Goal: Information Seeking & Learning: Learn about a topic

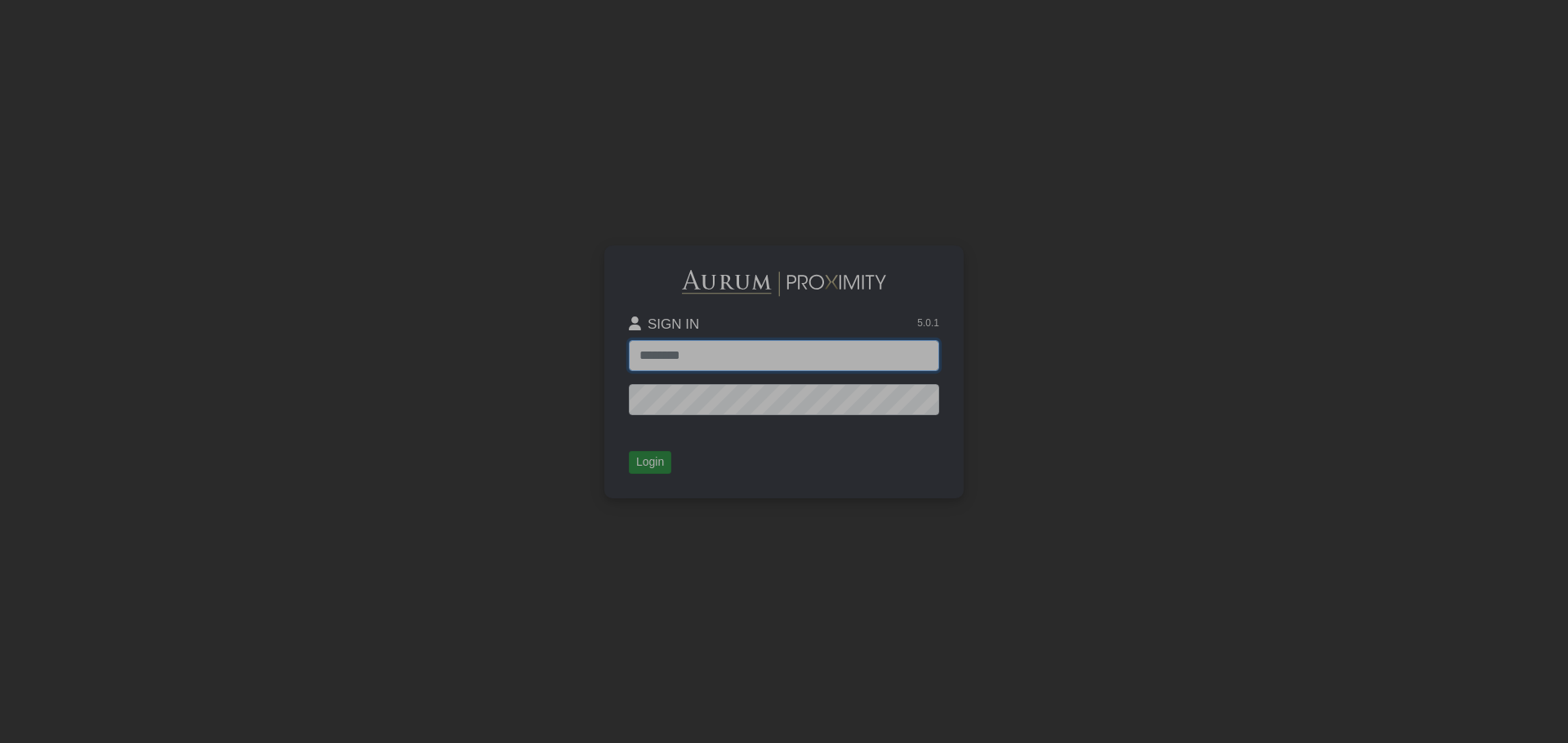
type input "**********"
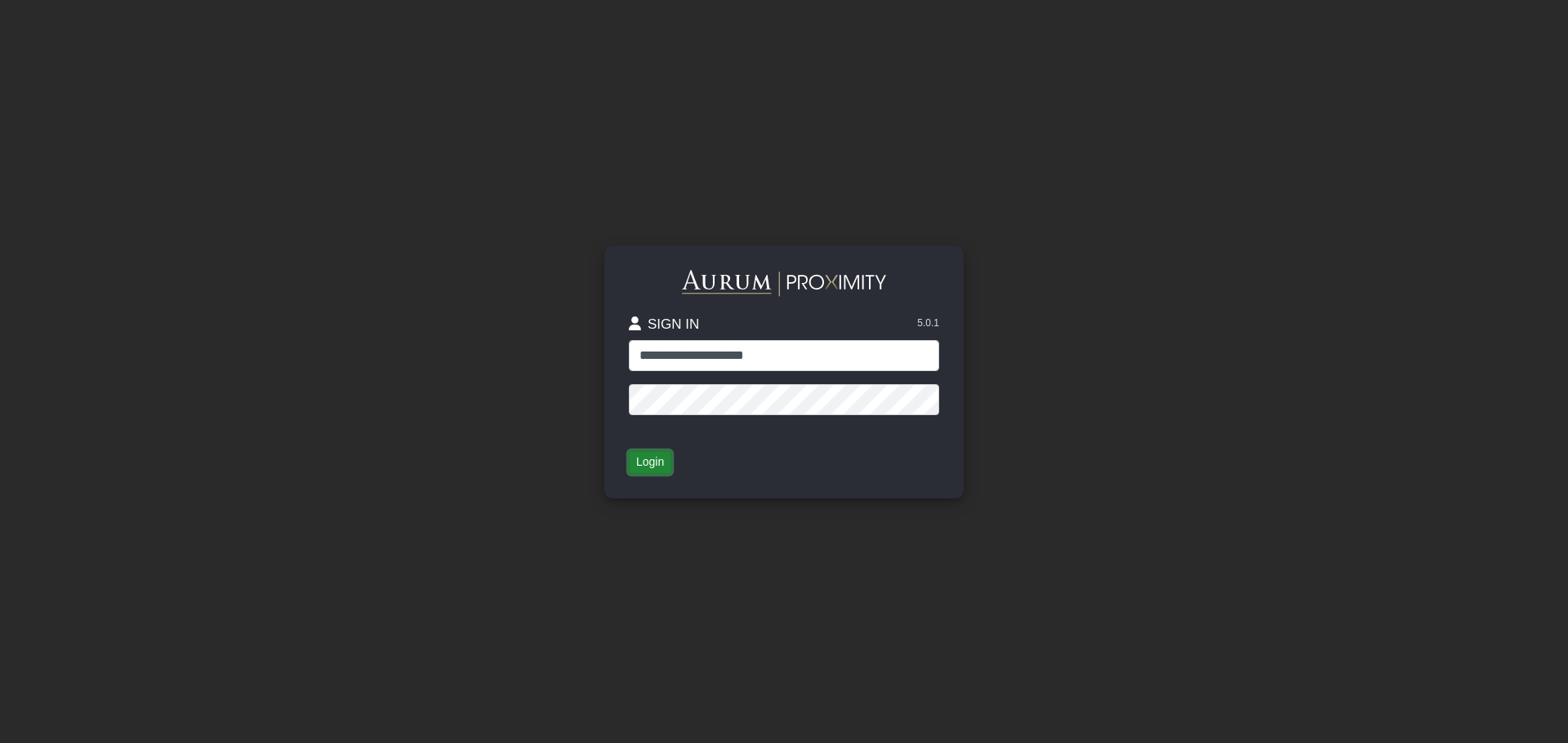
click at [660, 461] on button "Login" at bounding box center [650, 463] width 42 height 23
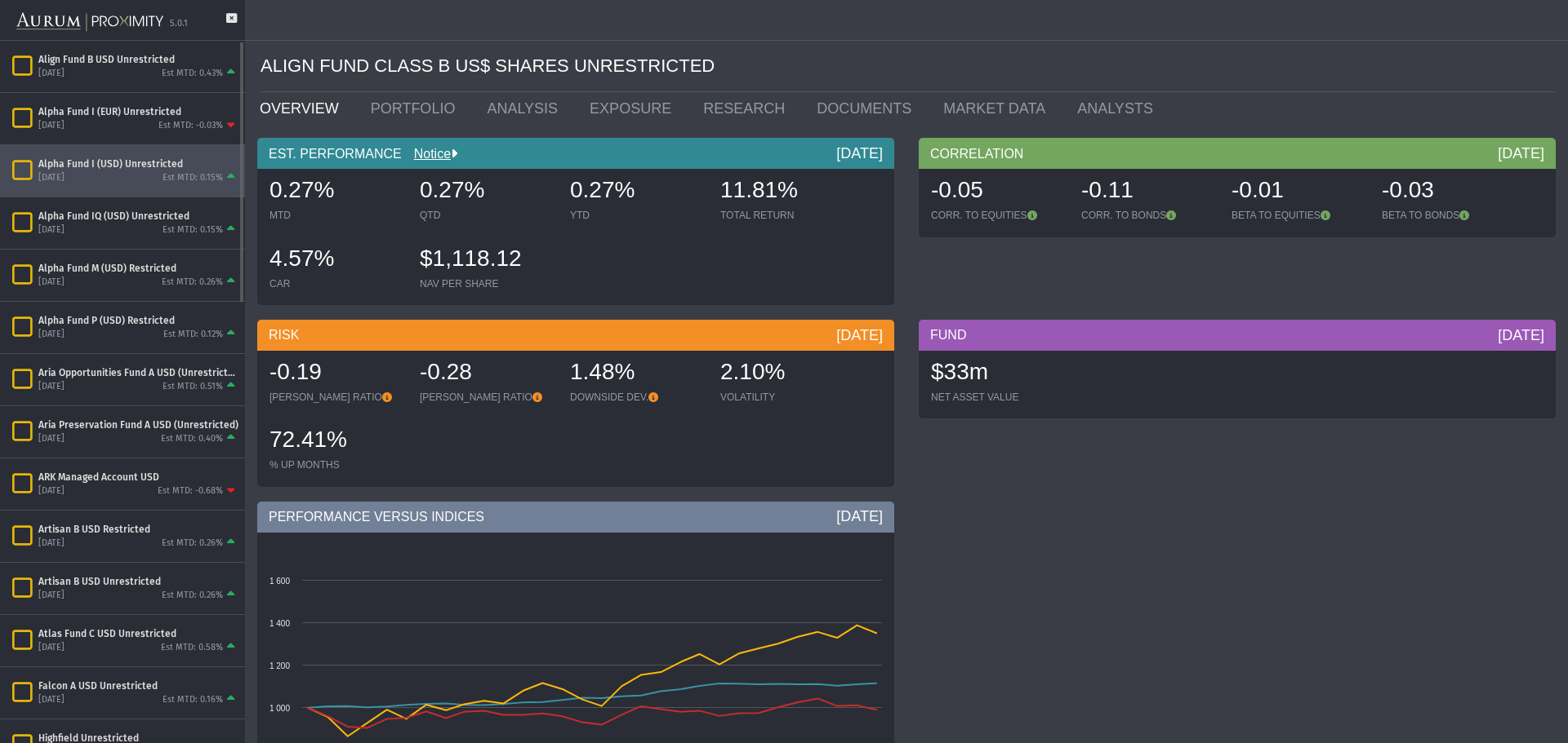
click at [26, 164] on icon "Items" at bounding box center [22, 171] width 28 height 23
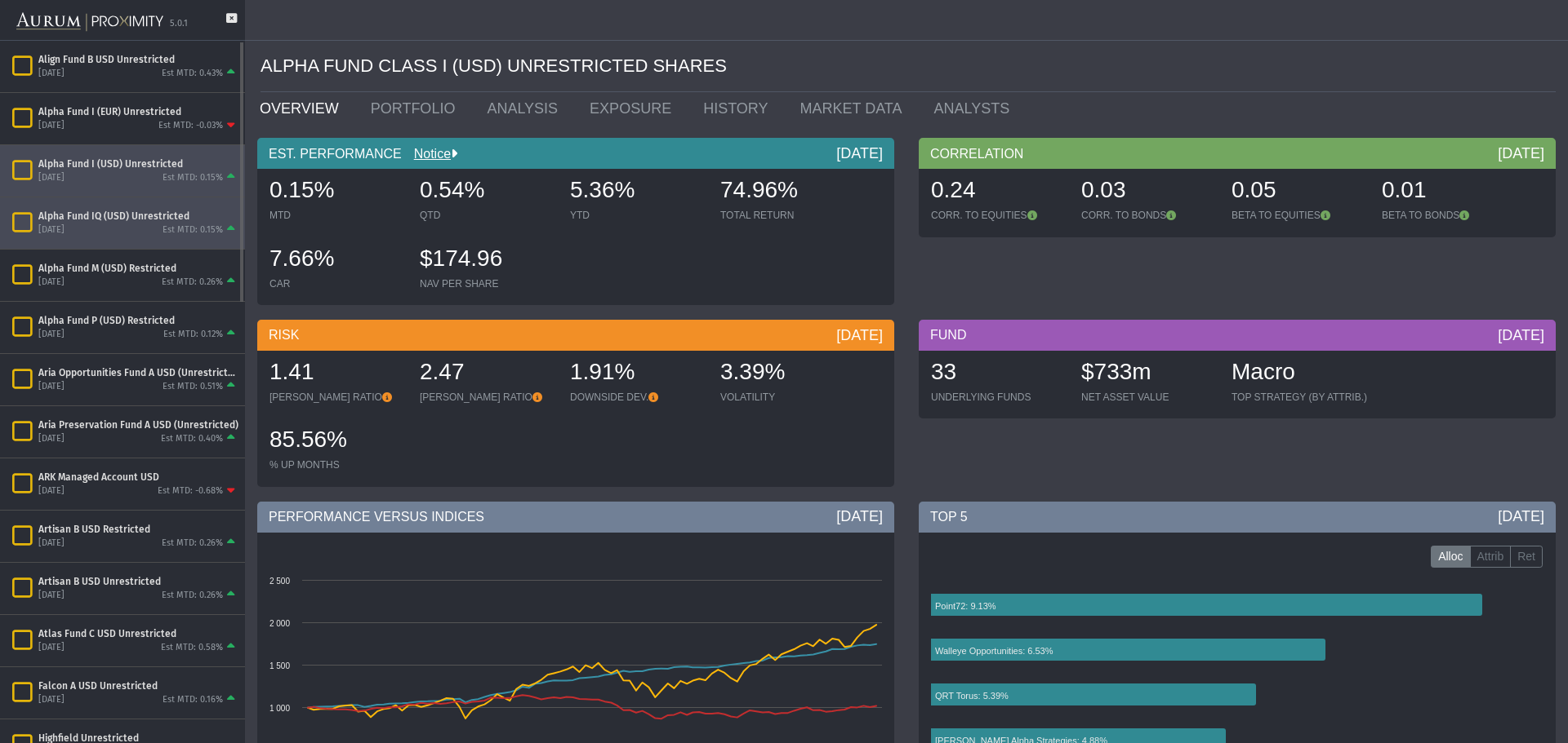
click at [129, 221] on div "Alpha Fund IQ (USD) Unrestricted" at bounding box center [138, 216] width 200 height 13
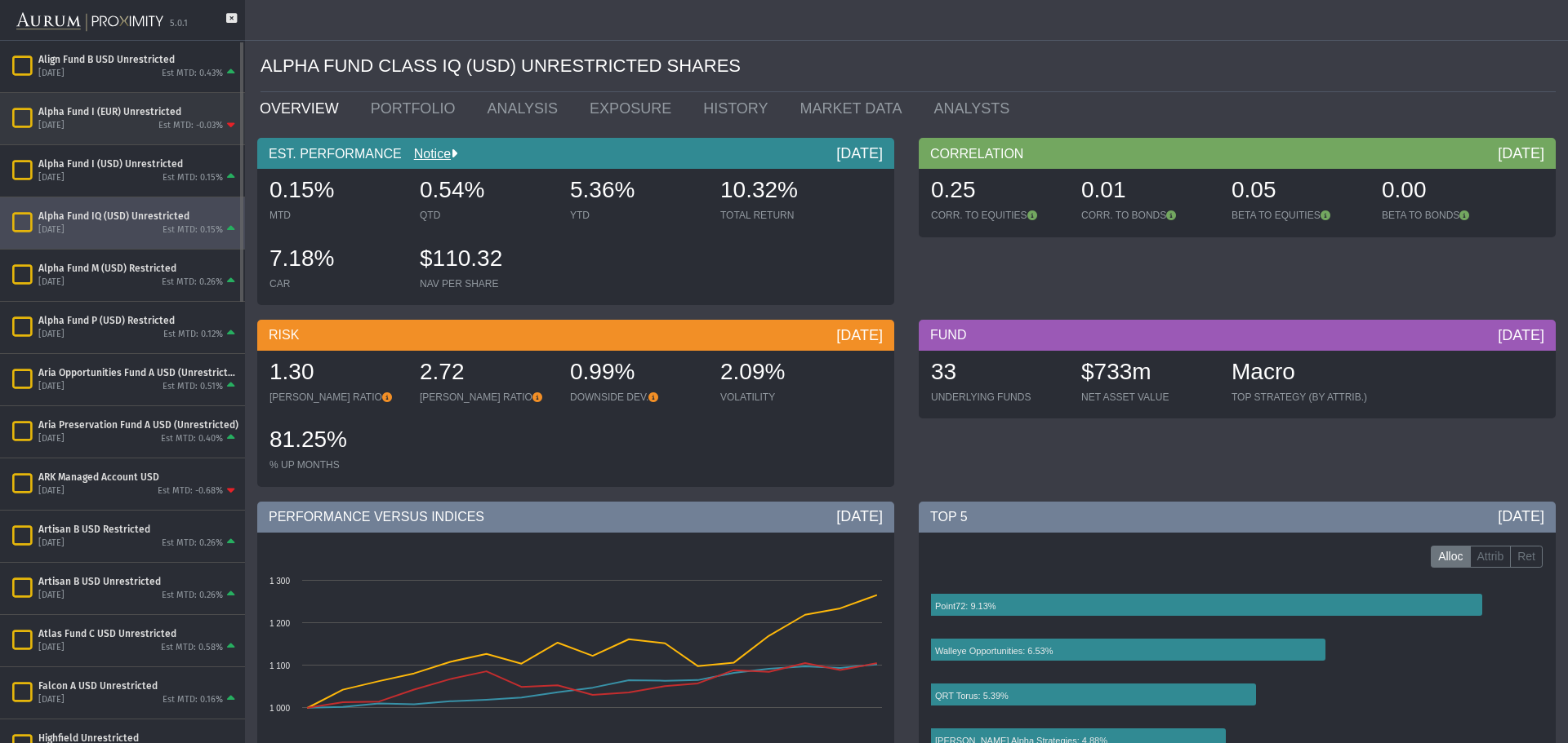
click at [117, 119] on div "[DATE] Est MTD: -0.03%" at bounding box center [138, 125] width 200 height 15
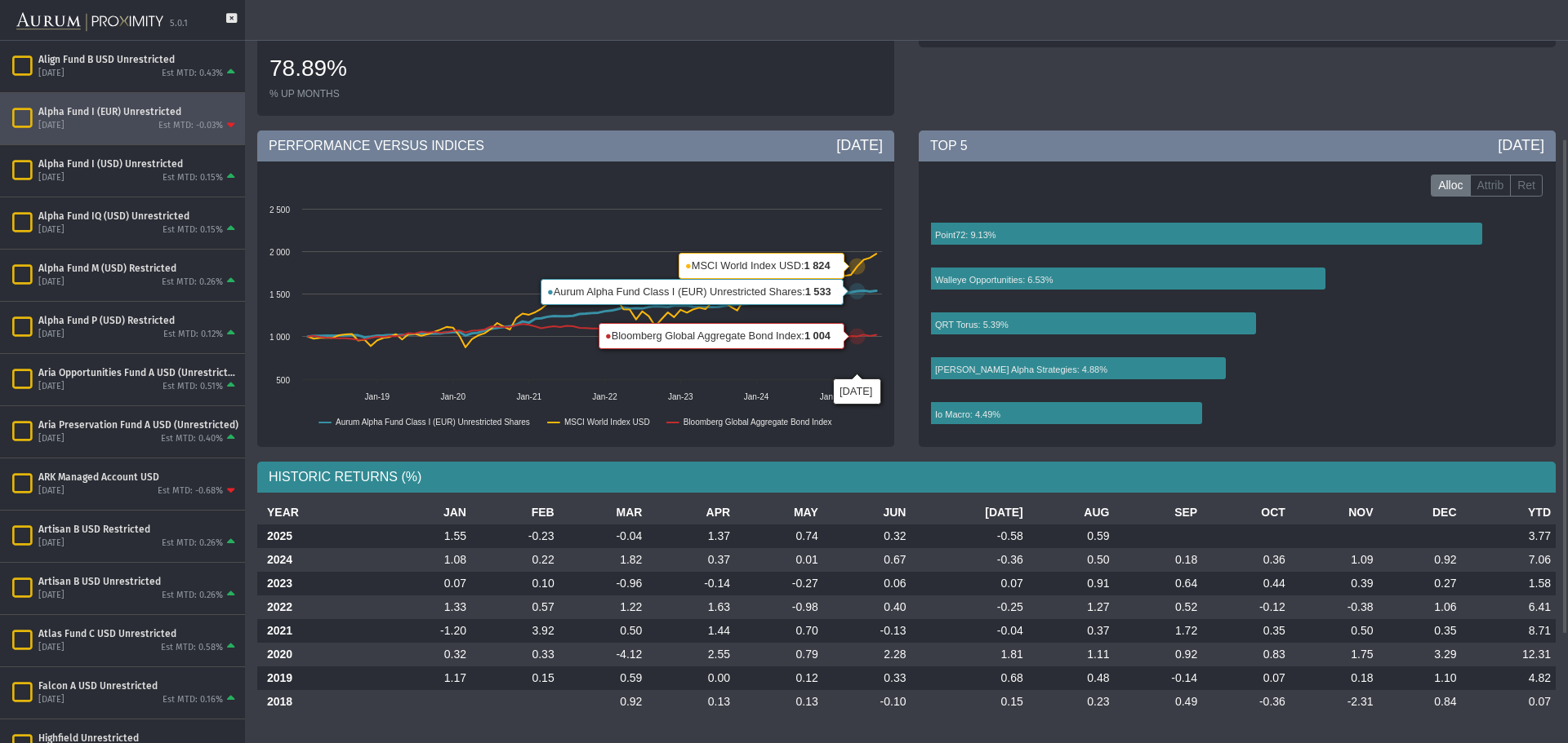
scroll to position [45, 0]
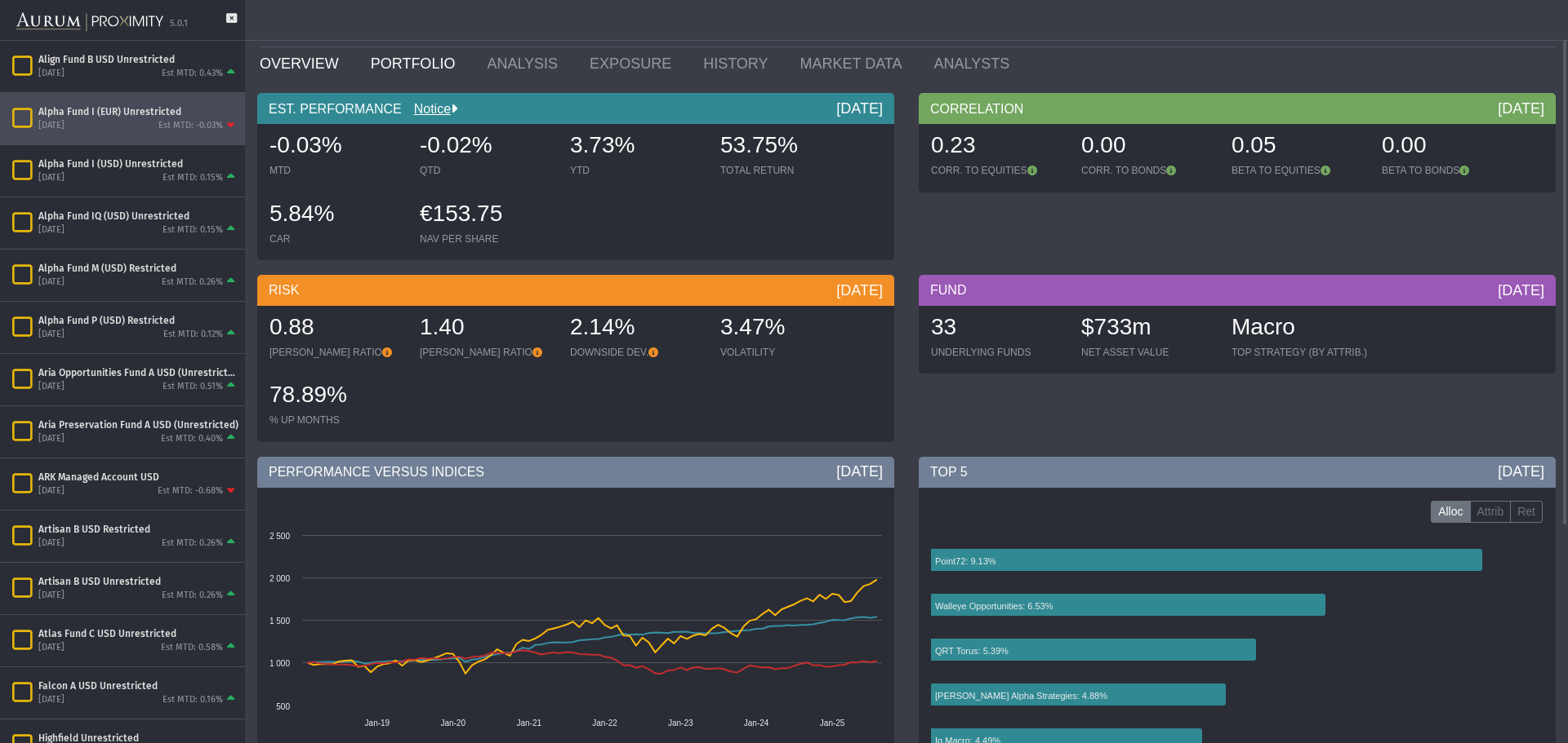
click at [392, 55] on link "PORTFOLIO" at bounding box center [417, 63] width 117 height 33
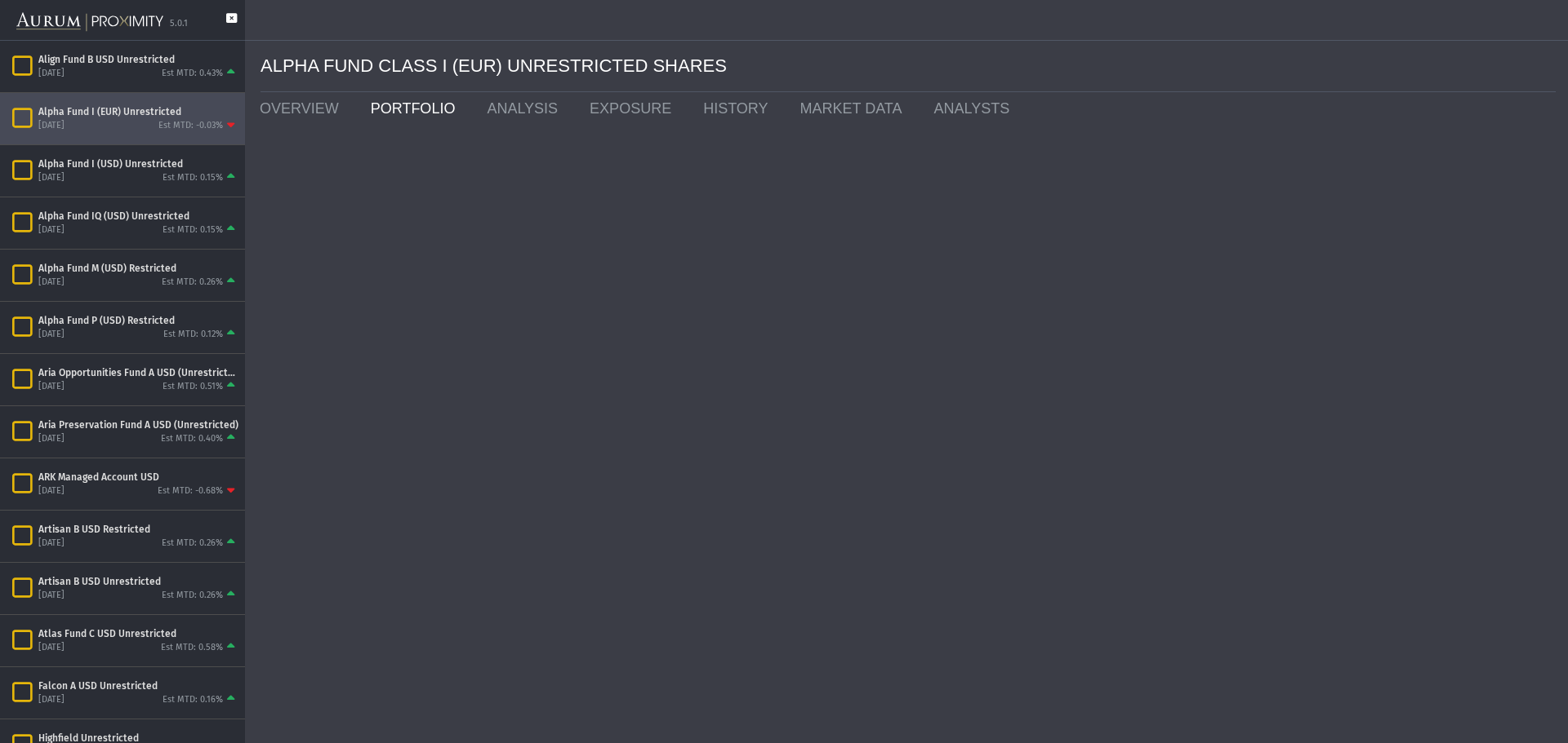
click at [228, 18] on icon at bounding box center [232, 26] width 11 height 27
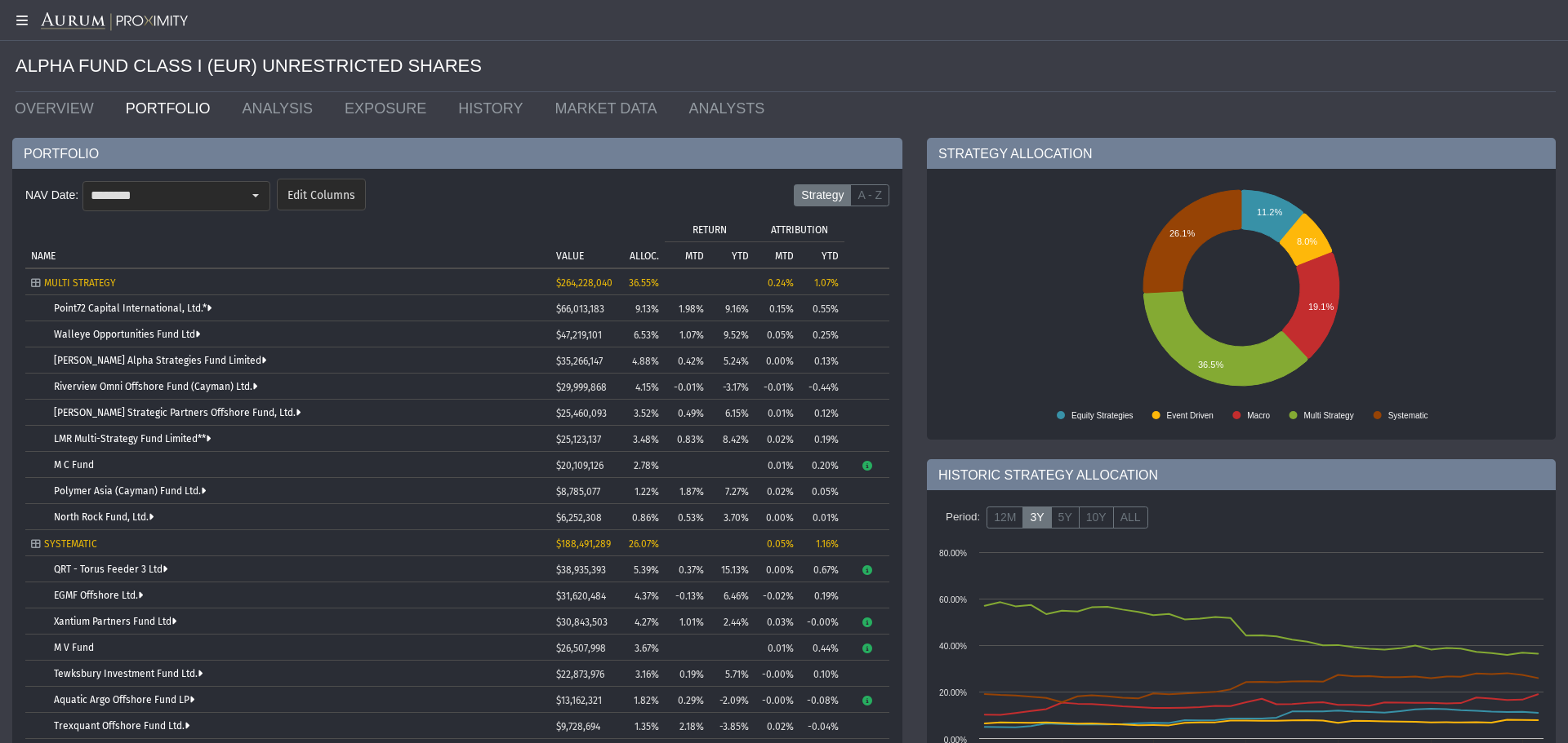
click at [866, 568] on icon "Tree list with 38 rows and 10 columns. Press Ctrl + right arrow to expand the f…" at bounding box center [867, 570] width 12 height 10
click at [907, 571] on div "PORTFOLIO NAV Date: ******** Edit Columns Strategy A - Z Tree list with 38 rows…" at bounding box center [457, 738] width 914 height 1199
click at [65, 106] on link "OVERVIEW" at bounding box center [58, 108] width 111 height 33
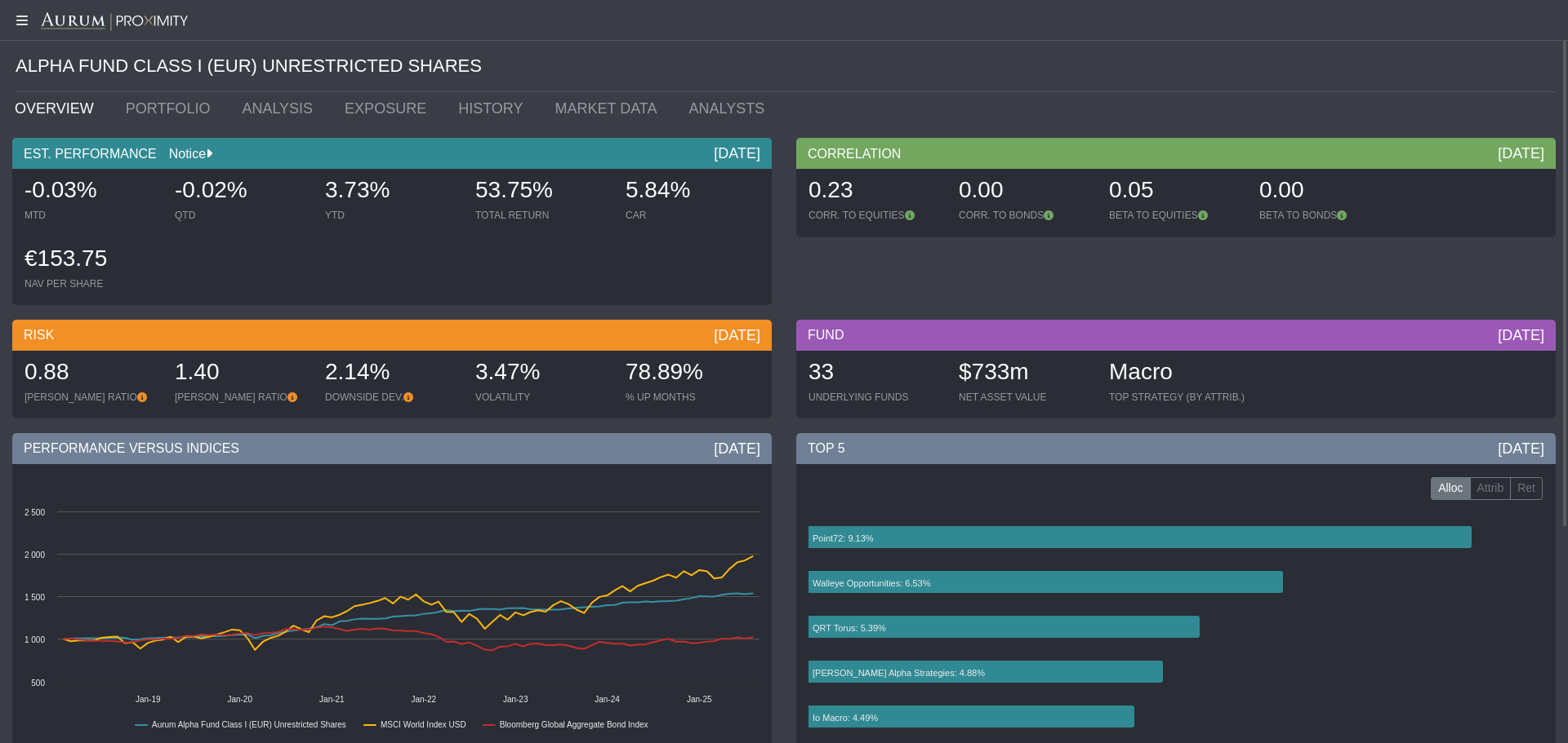
click at [174, 153] on link "Notice" at bounding box center [181, 154] width 49 height 14
click at [433, 302] on body "5.0.1 Pull down to refresh... Release to refresh... Refreshing... Align Fund B …" at bounding box center [784, 372] width 1568 height 743
click at [152, 114] on link "PORTFOLIO" at bounding box center [172, 108] width 117 height 33
